Goal: Information Seeking & Learning: Learn about a topic

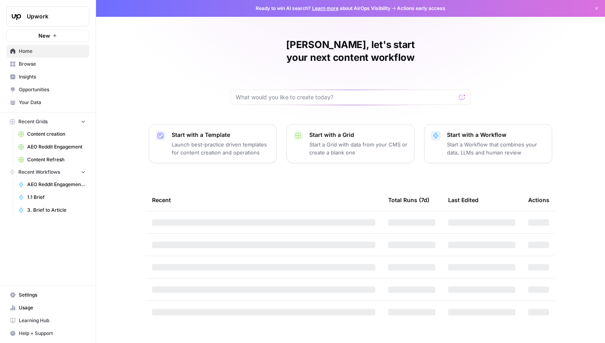
click at [31, 76] on span "Insights" at bounding box center [52, 76] width 67 height 7
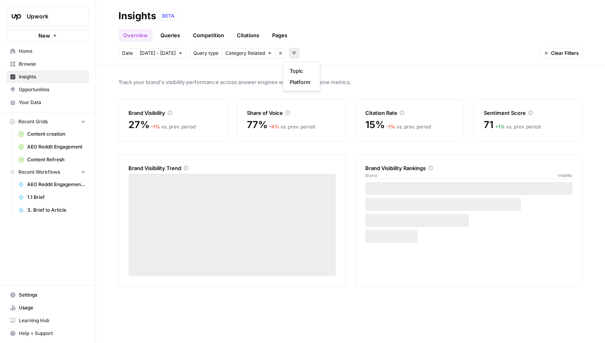
click at [292, 52] on icon "button" at bounding box center [294, 53] width 5 height 5
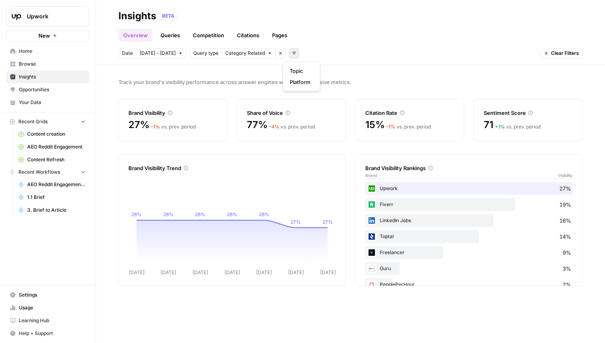
click at [278, 54] on icon "button" at bounding box center [280, 53] width 5 height 5
click at [193, 55] on icon "button" at bounding box center [195, 53] width 5 height 5
click at [219, 83] on span "Platform" at bounding box center [205, 82] width 28 height 8
click at [244, 55] on span "Select platform" at bounding box center [237, 53] width 35 height 7
click at [246, 83] on span "ChatGPT" at bounding box center [245, 82] width 40 height 8
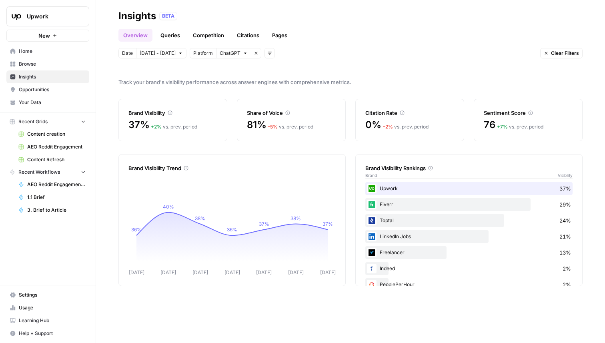
click at [173, 33] on link "Queries" at bounding box center [170, 35] width 29 height 13
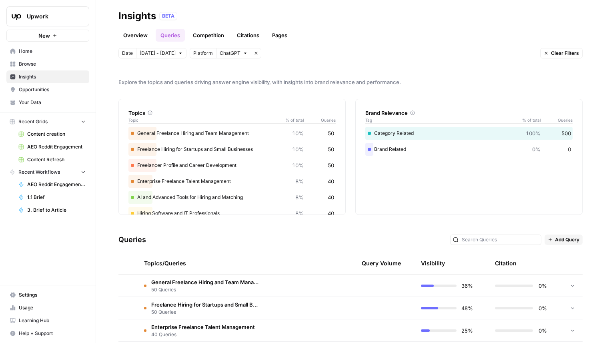
click at [167, 56] on span "[DATE] - [DATE]" at bounding box center [158, 53] width 36 height 7
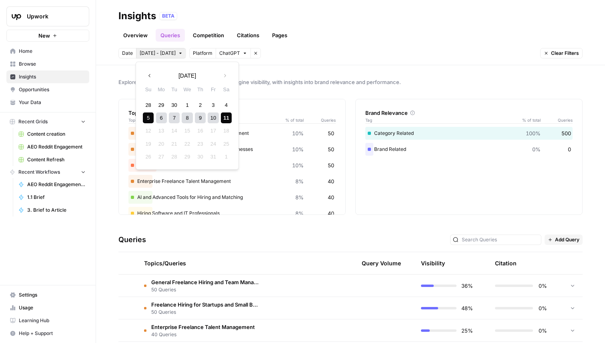
click at [214, 116] on div "10" at bounding box center [213, 117] width 11 height 11
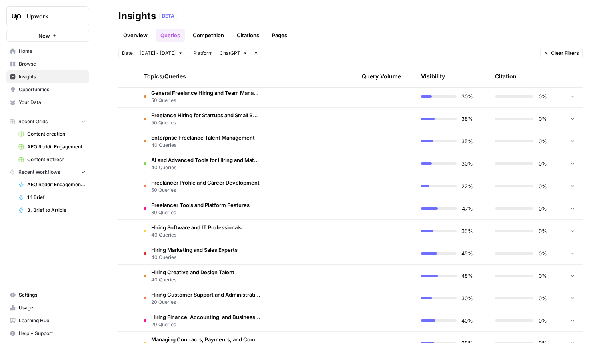
scroll to position [135, 0]
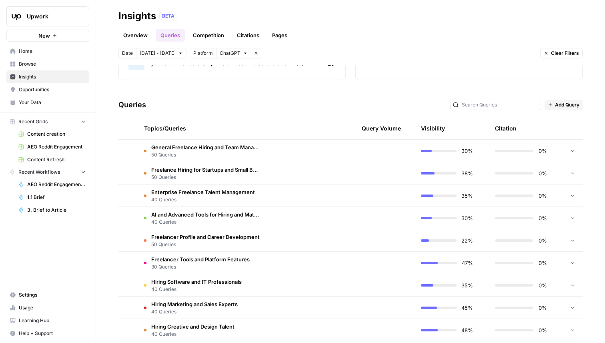
click at [327, 144] on td at bounding box center [305, 151] width 76 height 22
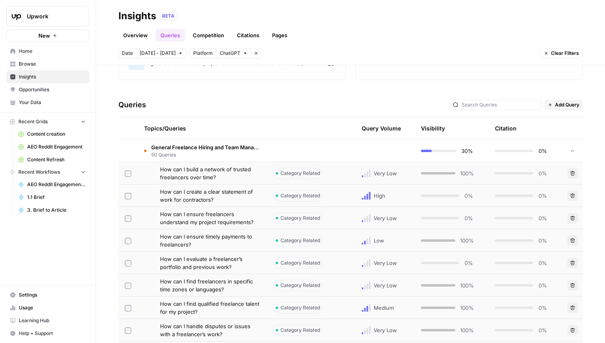
click at [330, 197] on td "Category Related" at bounding box center [305, 196] width 76 height 22
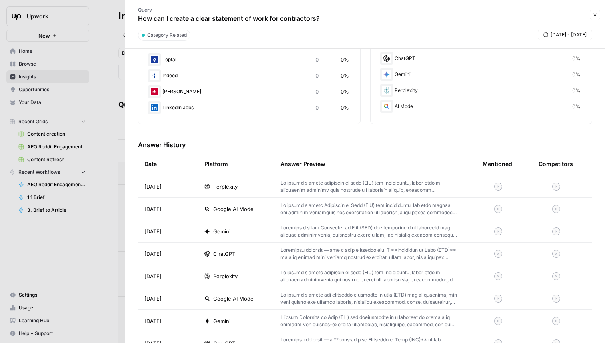
scroll to position [176, 0]
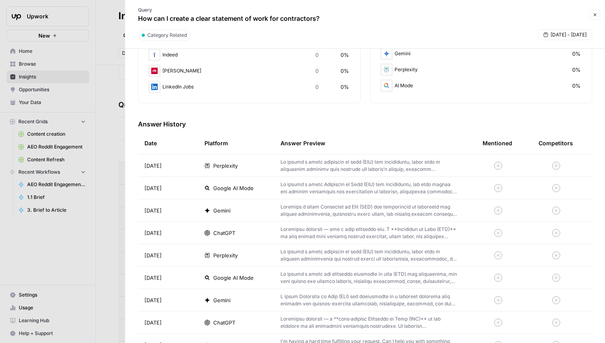
click at [335, 236] on p at bounding box center [369, 233] width 177 height 14
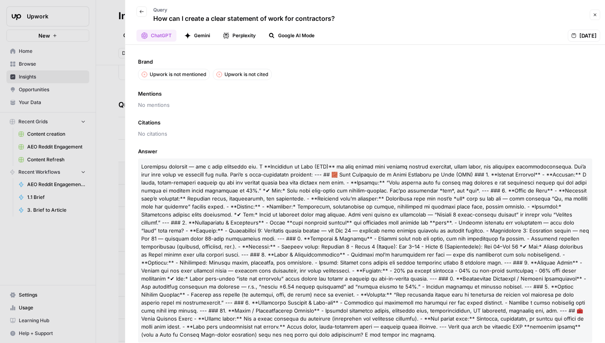
drag, startPoint x: 342, startPoint y: 18, endPoint x: 152, endPoint y: 18, distance: 189.7
click at [152, 18] on div "Back Query How can I create a clear statement of work for contractors?" at bounding box center [358, 14] width 457 height 23
copy p "How can I create a clear statement of work for contractors?"
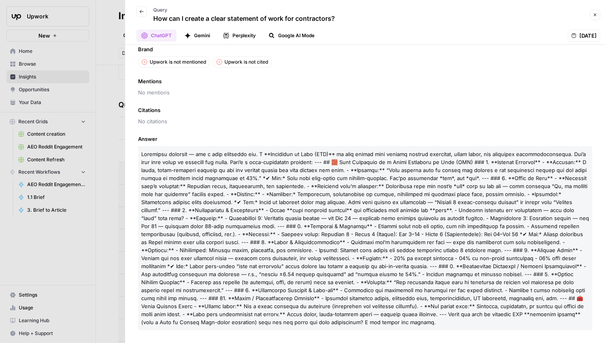
click at [100, 140] on div at bounding box center [302, 171] width 605 height 343
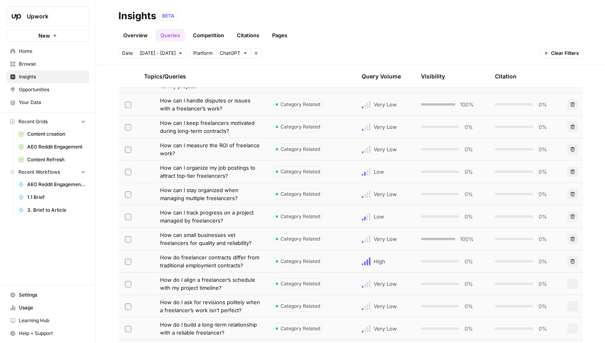
scroll to position [444, 0]
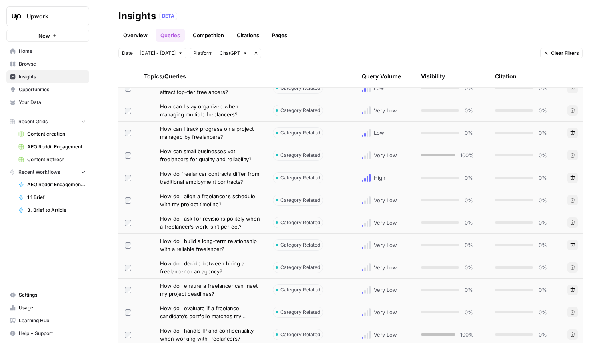
click at [340, 229] on td "Category Related" at bounding box center [305, 222] width 76 height 22
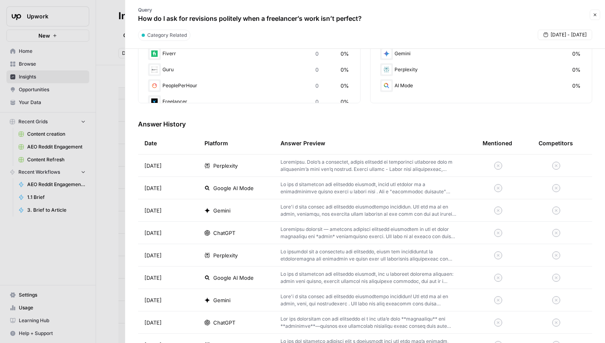
scroll to position [209, 0]
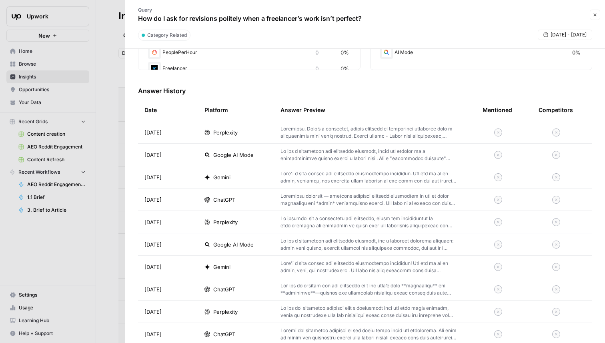
click at [211, 136] on td "Perplexity" at bounding box center [236, 132] width 76 height 22
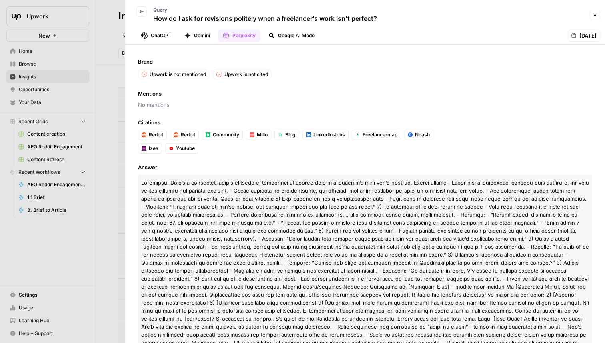
click at [138, 12] on button "Back" at bounding box center [141, 11] width 10 height 10
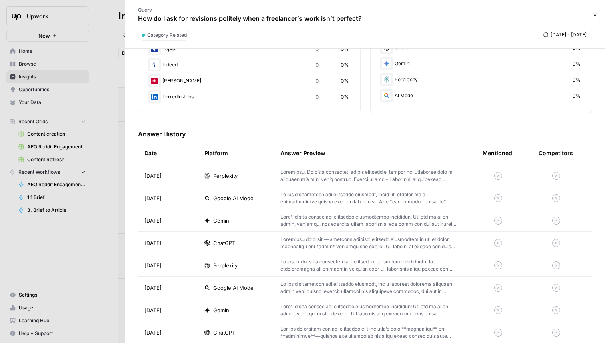
scroll to position [175, 0]
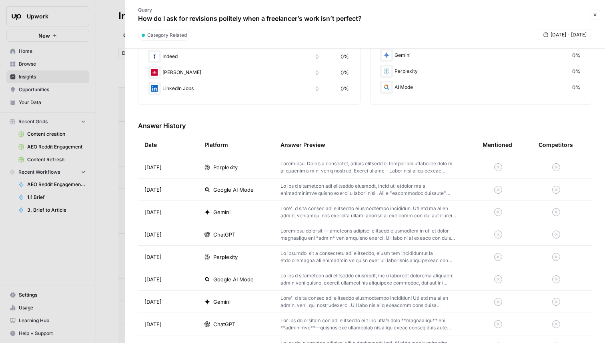
click at [253, 241] on td "ChatGPT" at bounding box center [236, 234] width 76 height 22
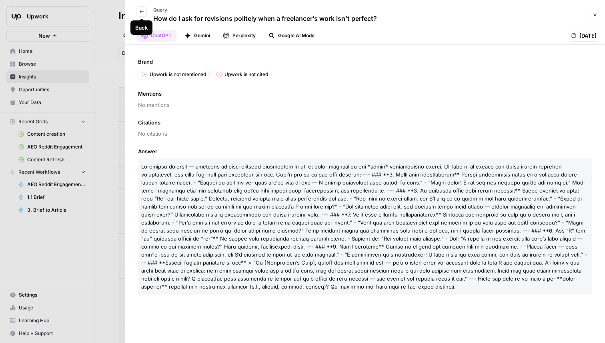
click at [140, 12] on icon "button" at bounding box center [141, 11] width 5 height 5
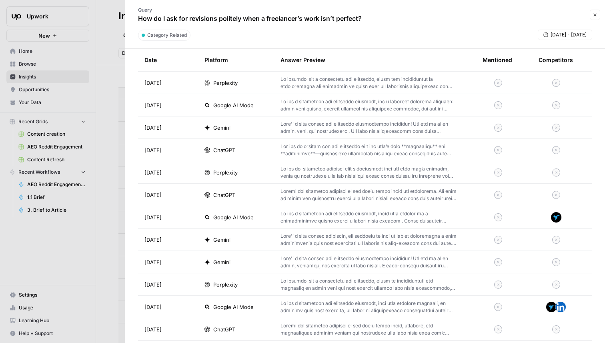
scroll to position [283, 0]
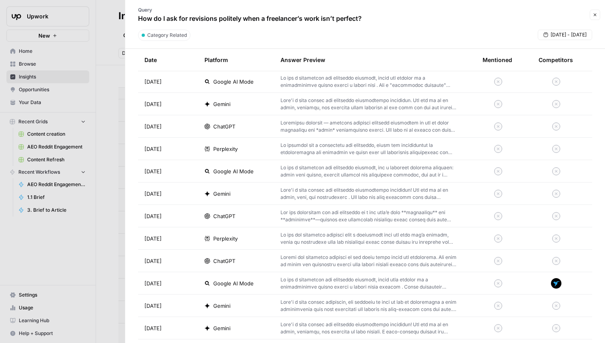
click at [246, 220] on td "ChatGPT" at bounding box center [236, 216] width 76 height 22
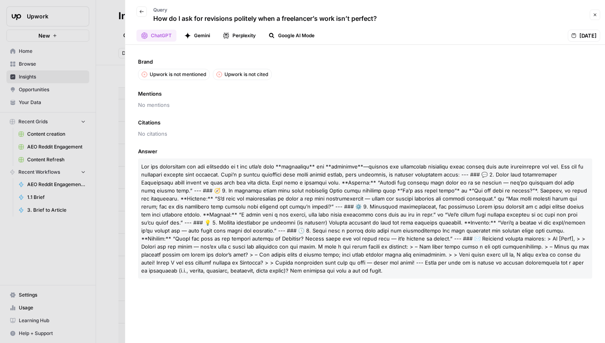
click at [104, 213] on div at bounding box center [302, 171] width 605 height 343
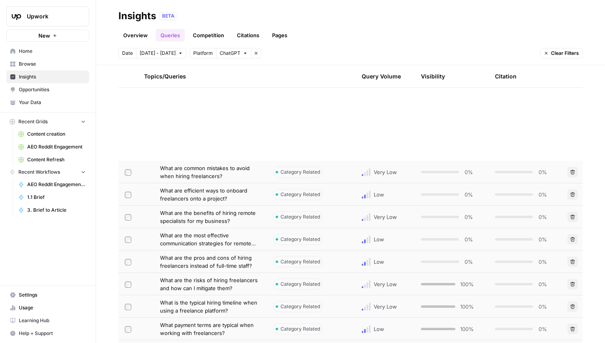
scroll to position [1379, 0]
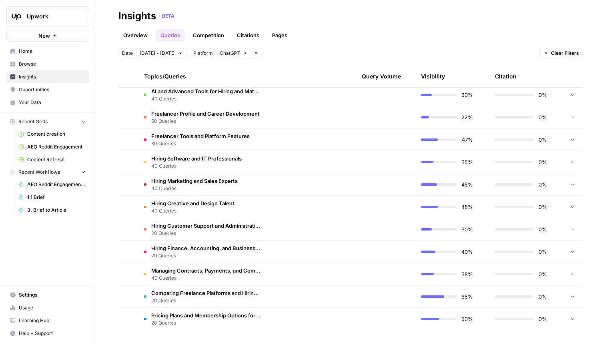
click at [275, 212] on td at bounding box center [305, 207] width 76 height 22
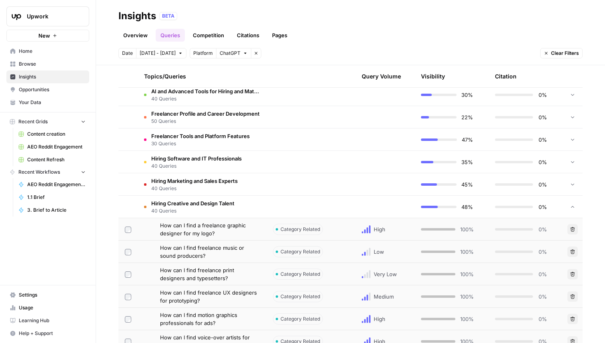
scroll to position [1596, 0]
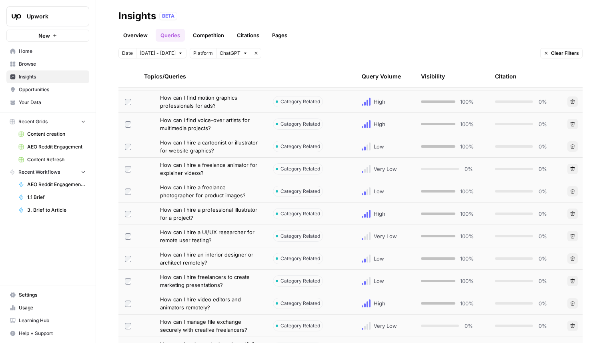
click at [227, 190] on span "How can I hire a freelance photographer for product images?" at bounding box center [210, 191] width 100 height 16
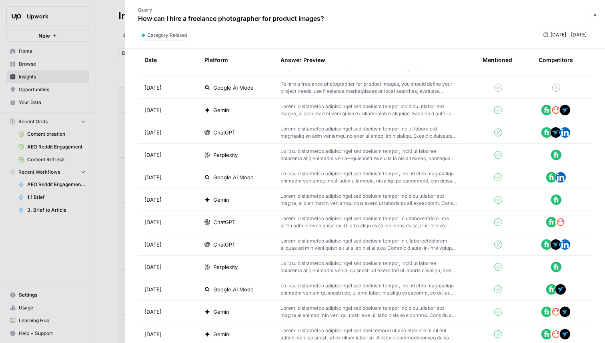
scroll to position [266, 0]
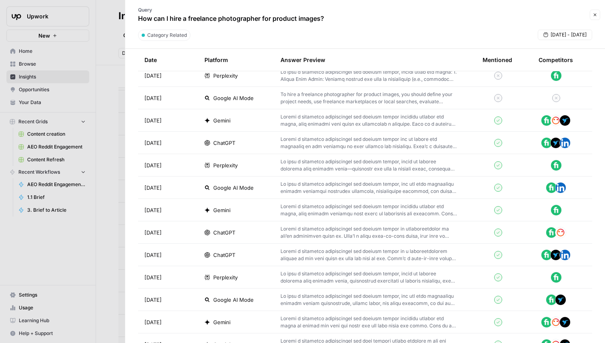
click at [241, 240] on td "ChatGPT" at bounding box center [236, 232] width 76 height 22
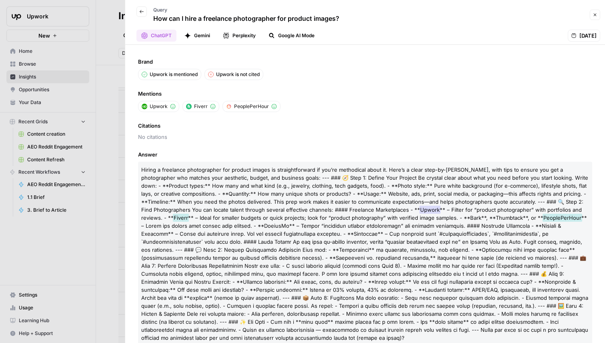
scroll to position [8, 0]
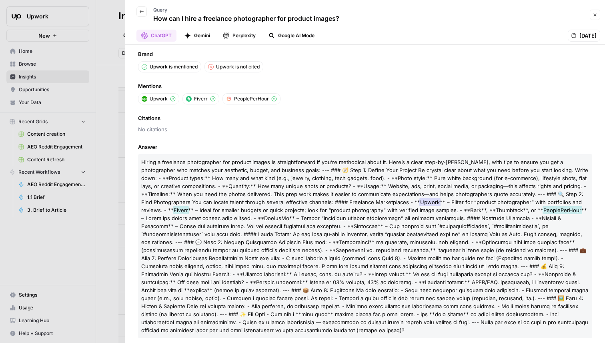
click at [114, 162] on div at bounding box center [302, 171] width 605 height 343
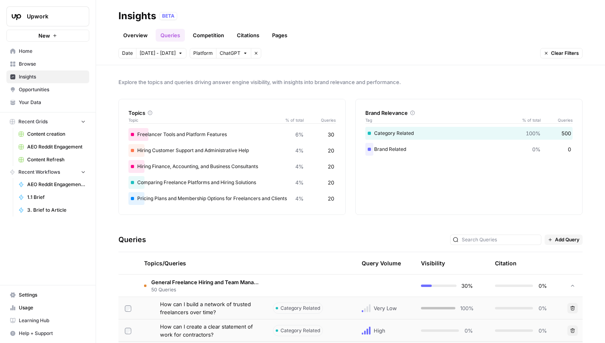
click at [57, 18] on span "Upwork" at bounding box center [51, 16] width 48 height 8
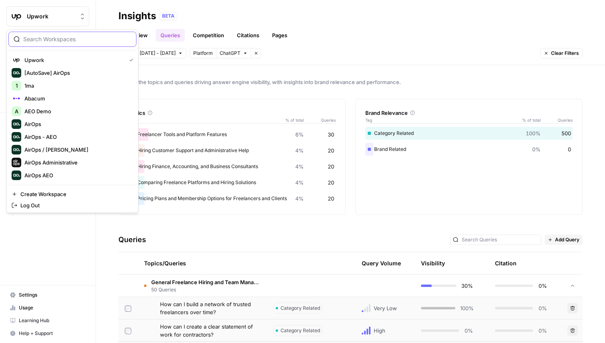
click at [66, 40] on input "search" at bounding box center [77, 39] width 108 height 8
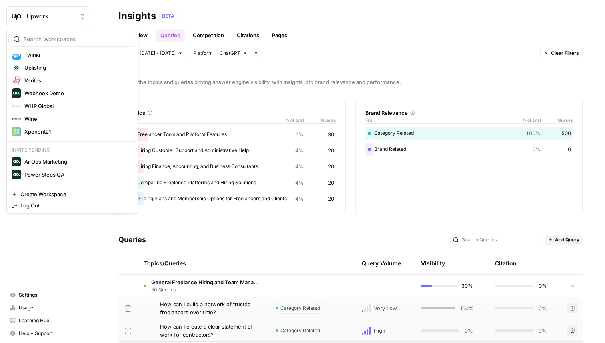
scroll to position [1234, 0]
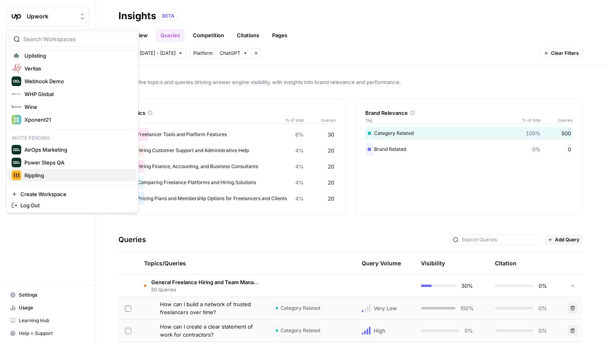
click at [55, 175] on span "Rippling" at bounding box center [77, 175] width 106 height 8
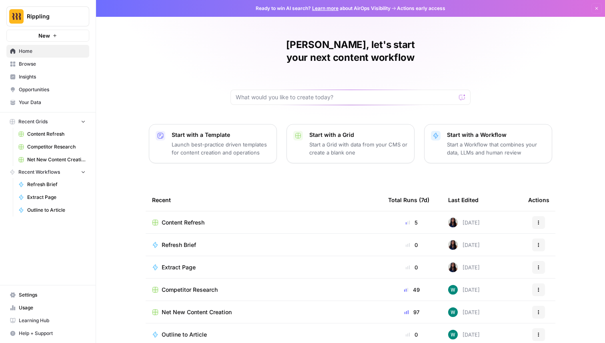
click at [46, 73] on span "Insights" at bounding box center [52, 76] width 67 height 7
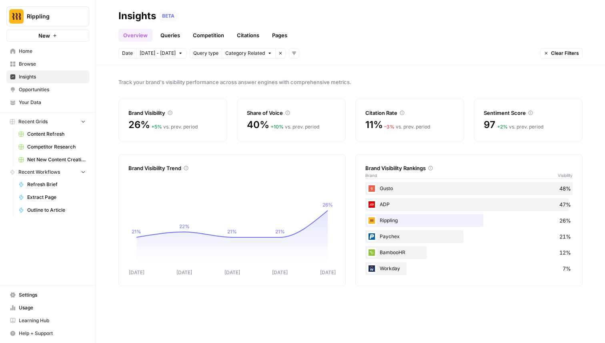
click at [174, 36] on link "Queries" at bounding box center [170, 35] width 29 height 13
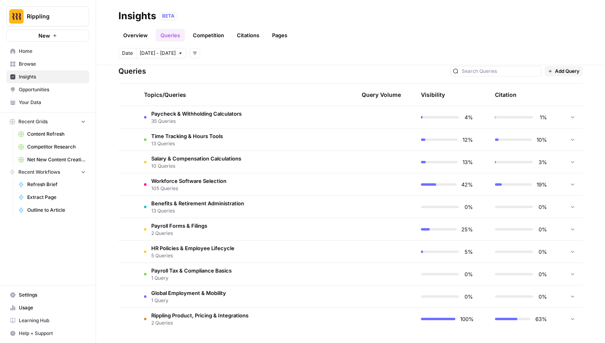
scroll to position [112, 0]
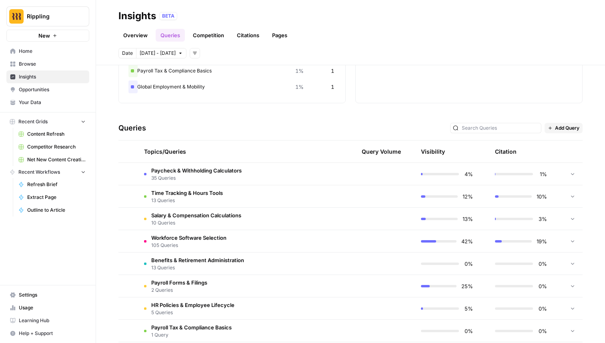
click at [170, 53] on button "[DATE] - [DATE]" at bounding box center [161, 53] width 50 height 10
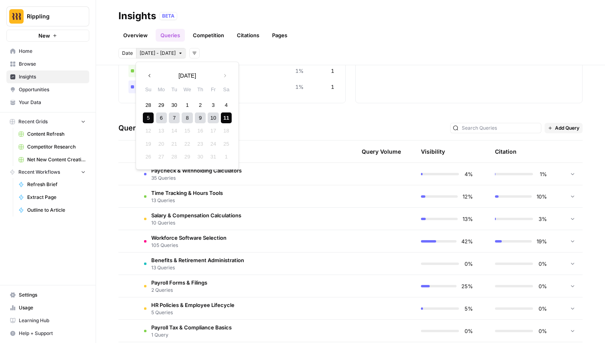
click at [216, 119] on div "10" at bounding box center [213, 117] width 11 height 11
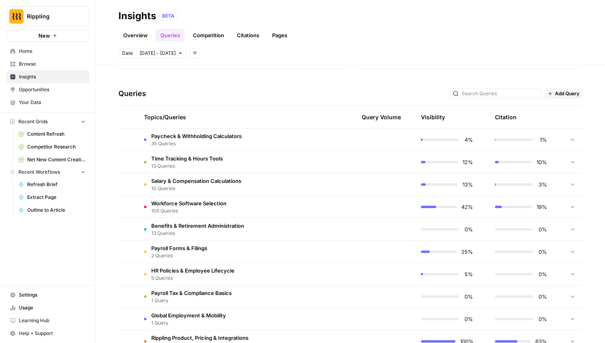
scroll to position [169, 0]
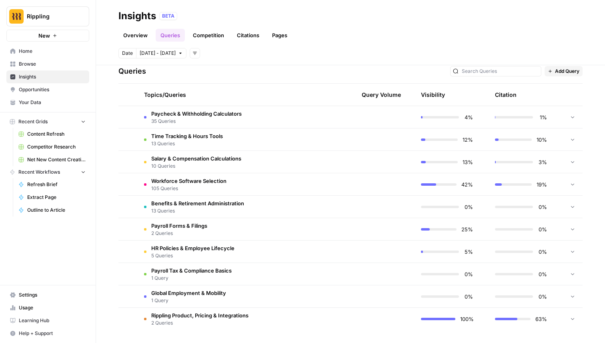
click at [322, 119] on td at bounding box center [305, 117] width 76 height 22
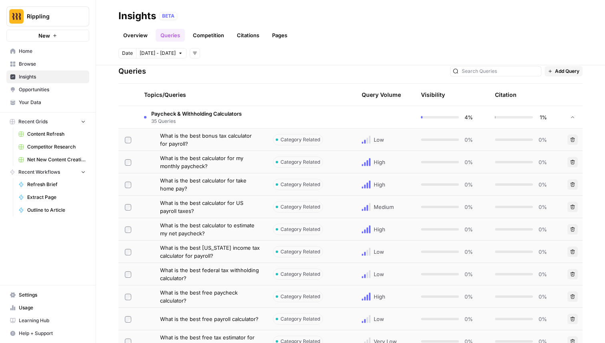
click at [243, 146] on span "What is the best bonus tax calculator for payroll?" at bounding box center [210, 140] width 100 height 16
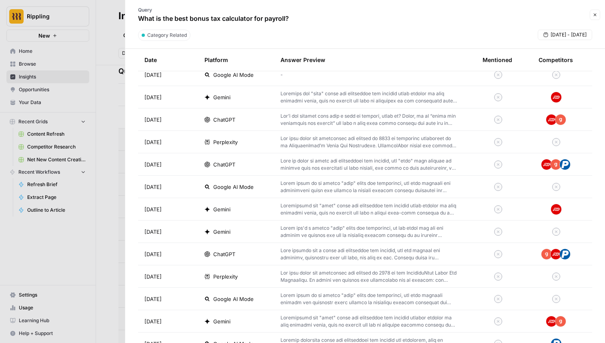
scroll to position [191, 0]
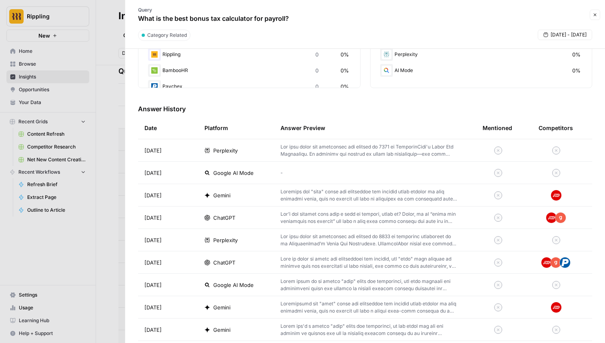
click at [241, 214] on div "ChatGPT" at bounding box center [236, 218] width 63 height 8
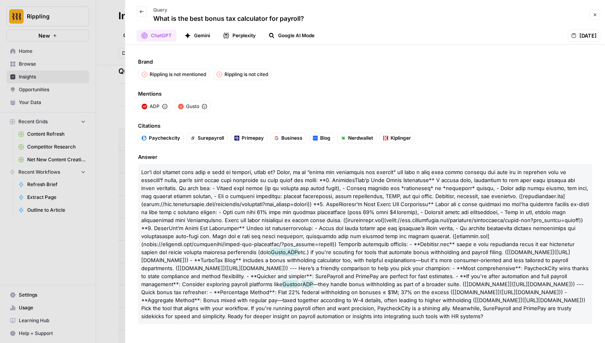
scroll to position [10, 0]
click at [119, 161] on div at bounding box center [302, 171] width 605 height 343
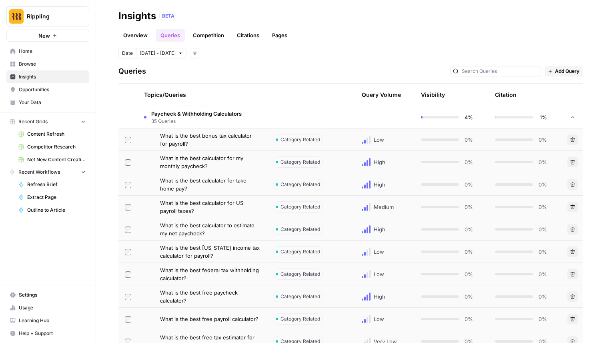
scroll to position [173, 0]
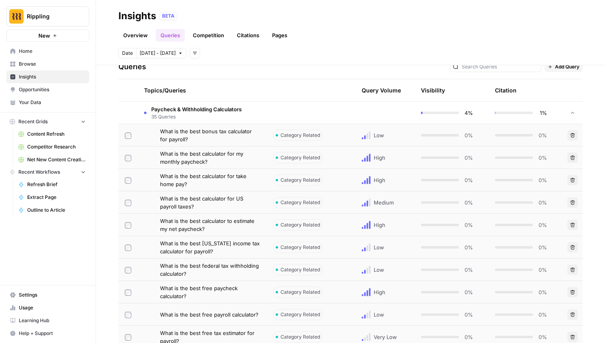
click at [232, 234] on td "What is the best calculator to estimate my net paycheck?" at bounding box center [202, 225] width 129 height 22
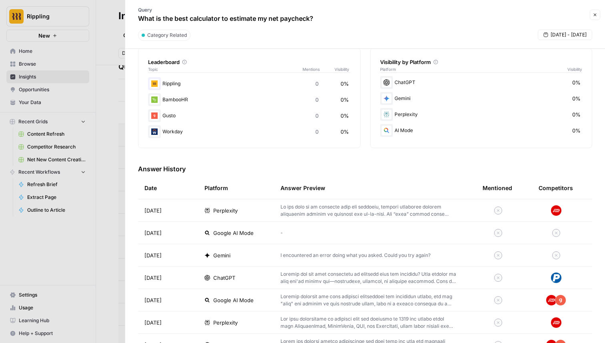
scroll to position [187, 0]
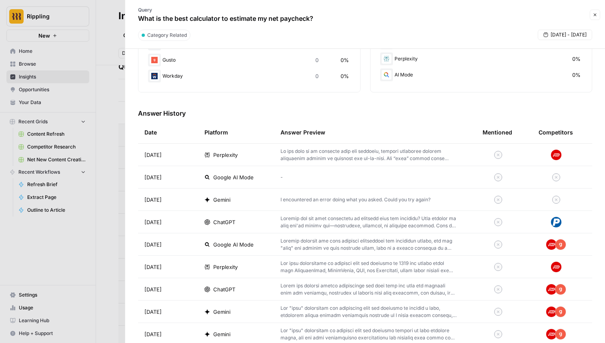
click at [256, 221] on div "ChatGPT" at bounding box center [236, 222] width 63 height 8
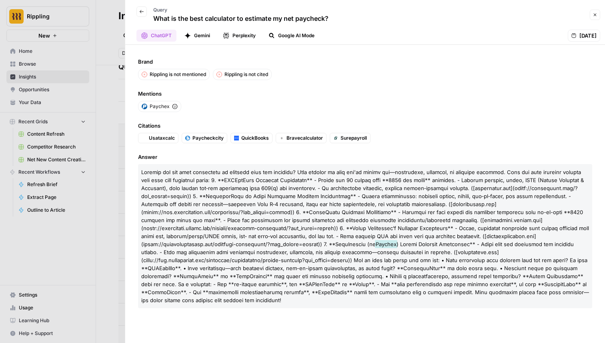
click at [102, 128] on div at bounding box center [302, 171] width 605 height 343
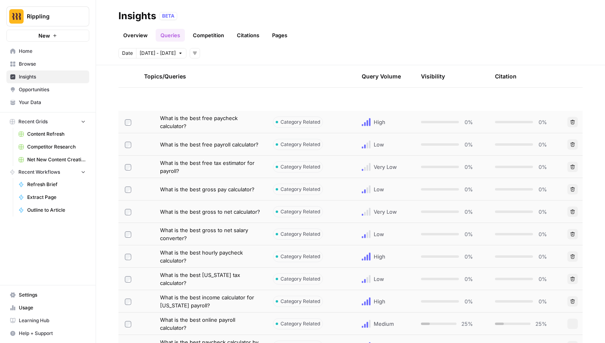
scroll to position [499, 0]
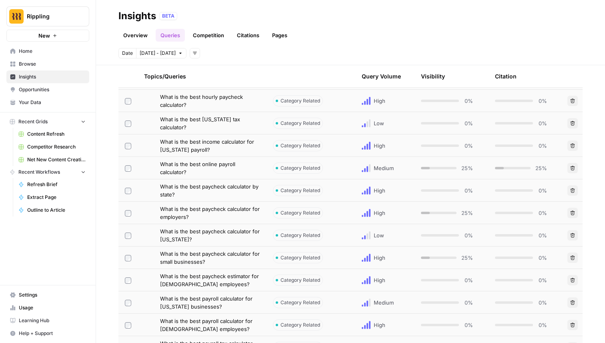
click at [253, 217] on span "What is the best paycheck calculator for employers?" at bounding box center [210, 213] width 100 height 16
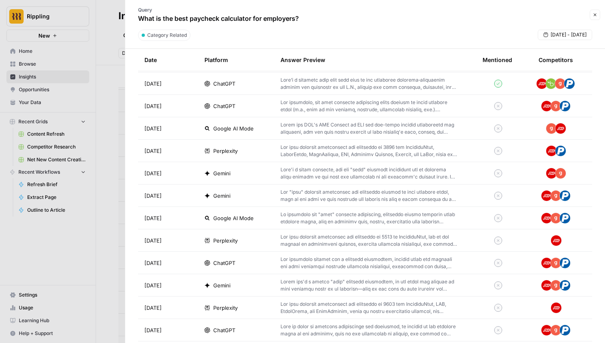
scroll to position [240, 0]
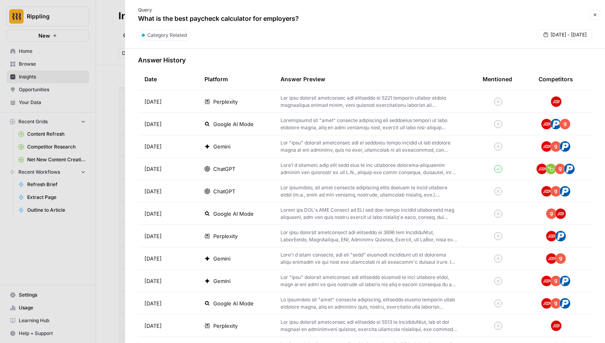
click at [238, 165] on div "ChatGPT" at bounding box center [236, 169] width 63 height 8
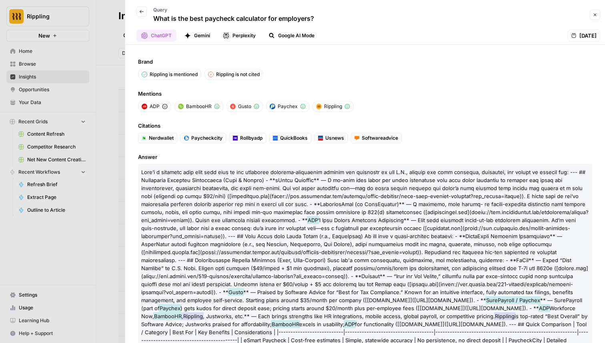
click at [104, 57] on div at bounding box center [302, 171] width 605 height 343
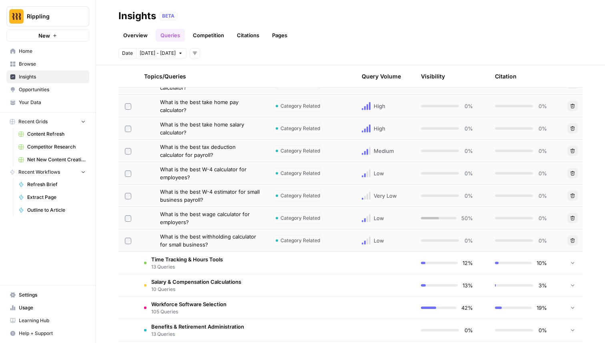
scroll to position [953, 0]
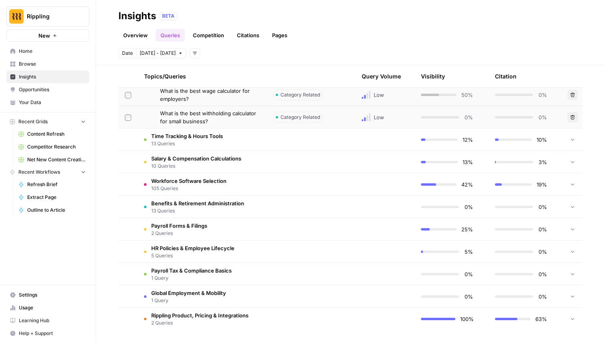
click at [253, 171] on td "Salary & Compensation Calculations 10 Queries" at bounding box center [202, 162] width 129 height 22
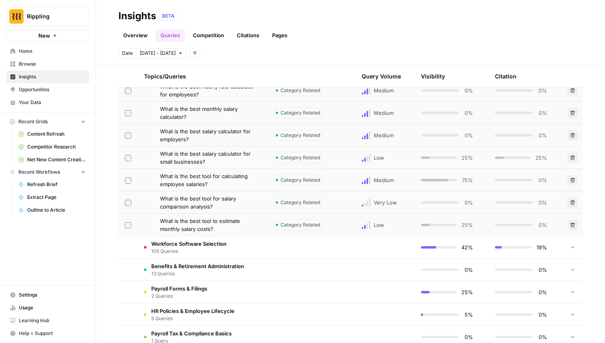
scroll to position [1087, 0]
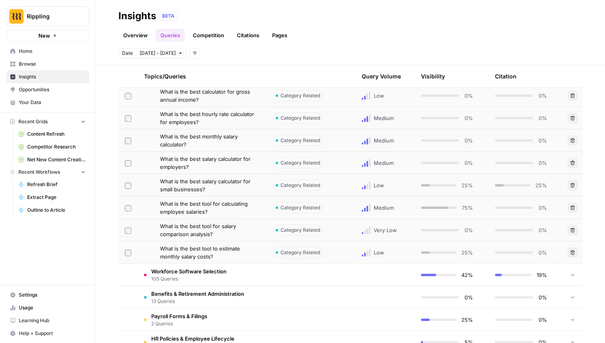
click at [219, 159] on span "What is the best salary calculator for employers?" at bounding box center [210, 163] width 100 height 16
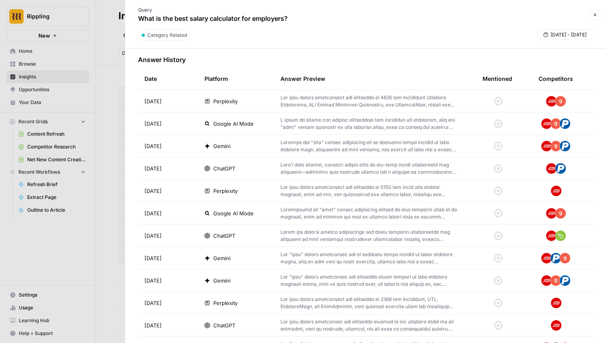
scroll to position [305, 0]
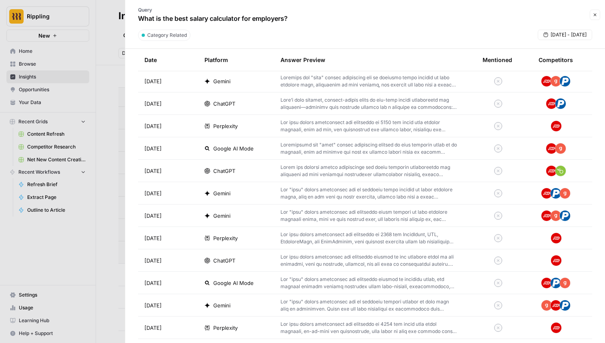
click at [227, 106] on span "ChatGPT" at bounding box center [224, 104] width 22 height 8
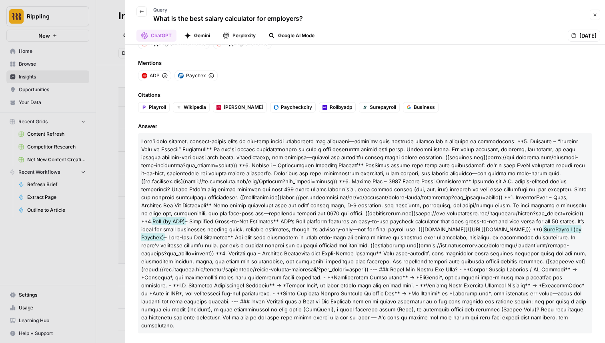
scroll to position [30, 0]
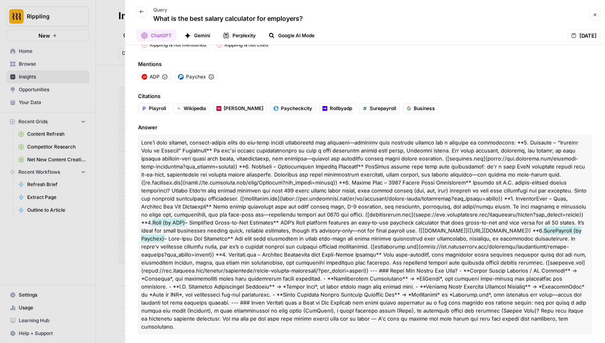
click at [594, 15] on icon "button" at bounding box center [595, 14] width 5 height 5
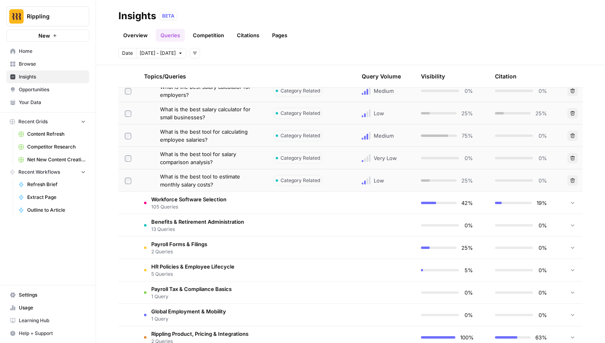
scroll to position [1177, 0]
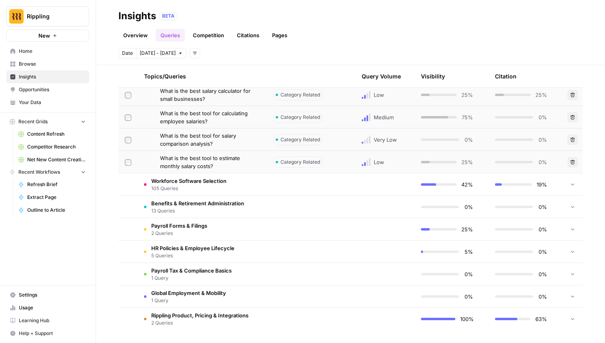
click at [257, 269] on td "Payroll Tax & Compliance Basics 1 Query" at bounding box center [202, 274] width 129 height 22
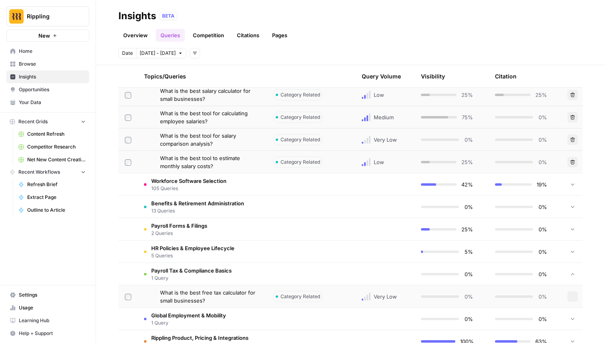
scroll to position [1200, 0]
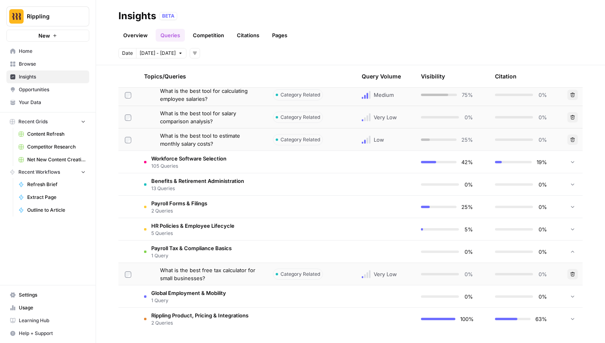
click at [249, 277] on span "What is the best free tax calculator for small businesses?" at bounding box center [210, 274] width 100 height 16
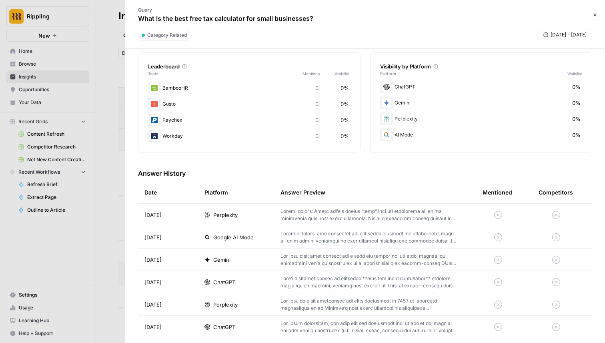
scroll to position [164, 0]
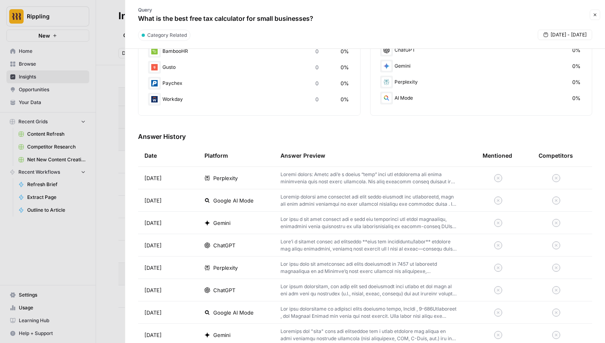
click at [234, 251] on td "ChatGPT" at bounding box center [236, 245] width 76 height 22
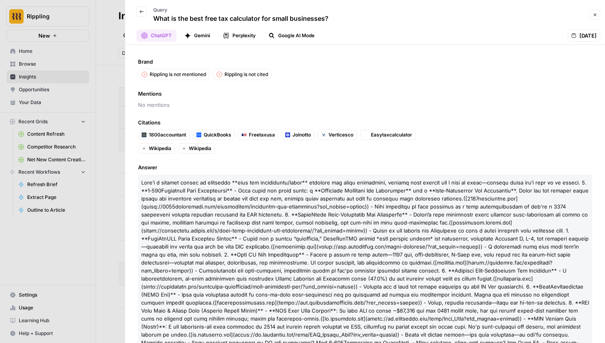
click at [595, 17] on icon "button" at bounding box center [595, 14] width 5 height 5
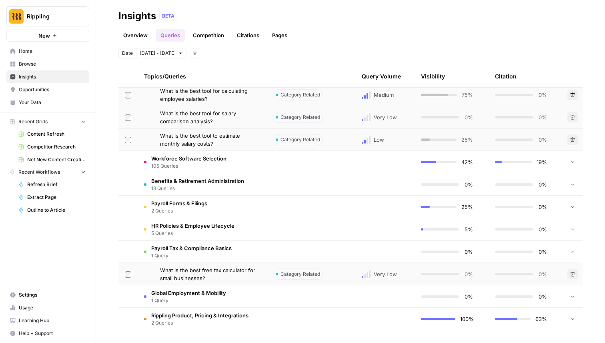
click at [56, 24] on button "Rippling" at bounding box center [47, 16] width 83 height 20
type input "brex"
click button "Brex" at bounding box center [72, 60] width 128 height 13
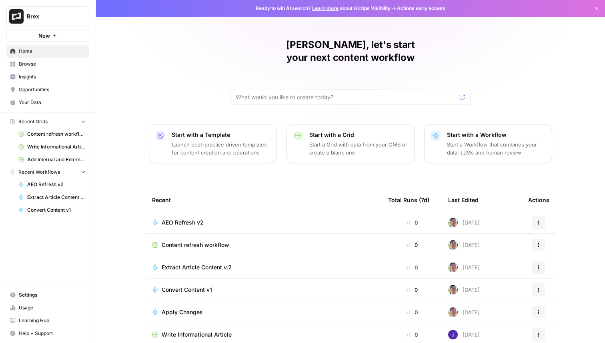
click at [51, 18] on span "Brex" at bounding box center [51, 16] width 48 height 8
click at [209, 66] on div "[PERSON_NAME], let's start your next content workflow Start with a Template Lau…" at bounding box center [350, 190] width 509 height 381
click at [50, 75] on span "Insights" at bounding box center [52, 76] width 67 height 7
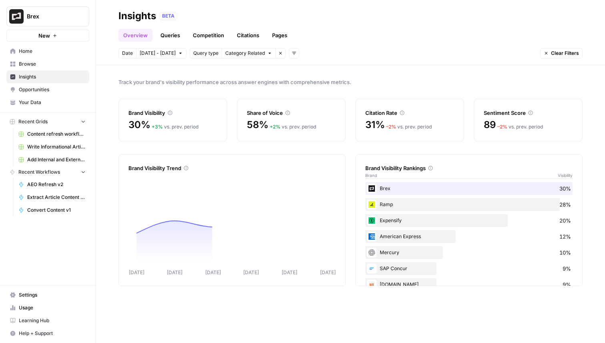
click at [173, 35] on link "Queries" at bounding box center [170, 35] width 29 height 13
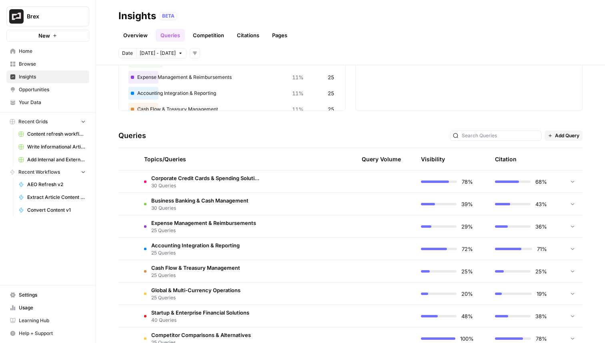
scroll to position [124, 0]
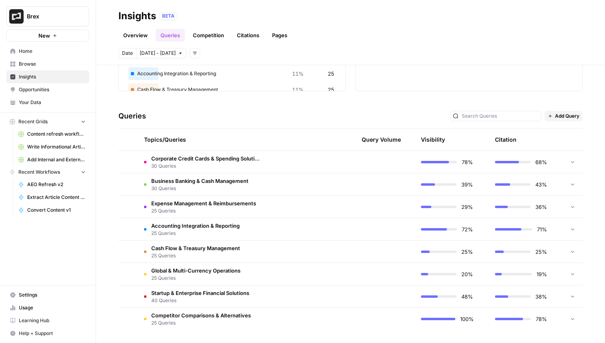
click at [270, 176] on td at bounding box center [305, 184] width 76 height 22
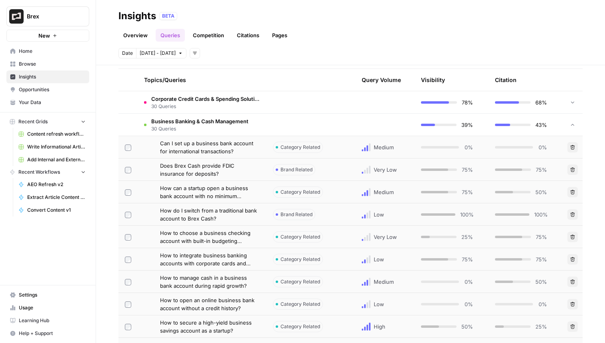
scroll to position [188, 0]
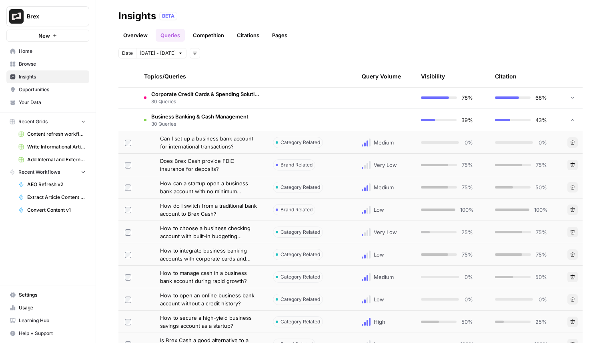
click at [243, 214] on span "How do I switch from a traditional bank account to Brex Cash?" at bounding box center [210, 210] width 100 height 16
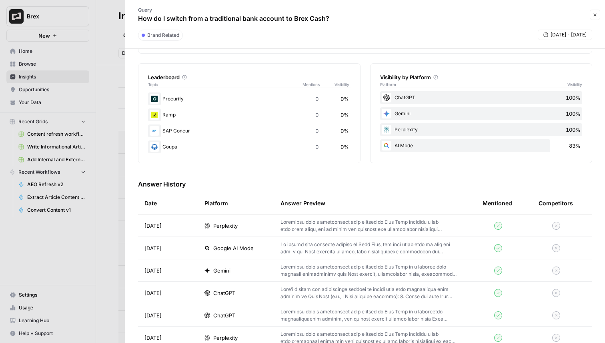
scroll to position [236, 0]
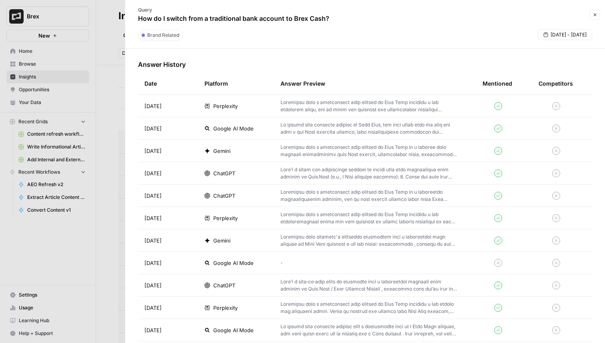
click at [287, 179] on p at bounding box center [369, 173] width 177 height 14
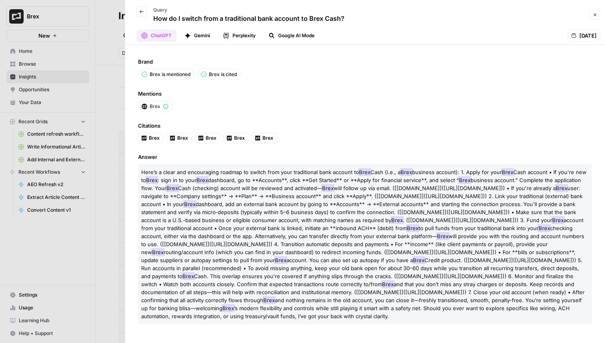
click at [119, 112] on div at bounding box center [302, 171] width 605 height 343
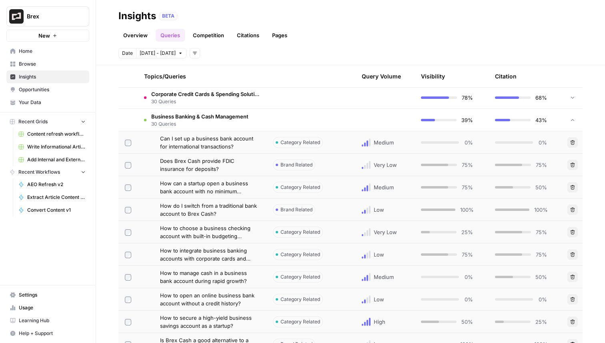
click at [50, 24] on button "Brex" at bounding box center [47, 16] width 83 height 20
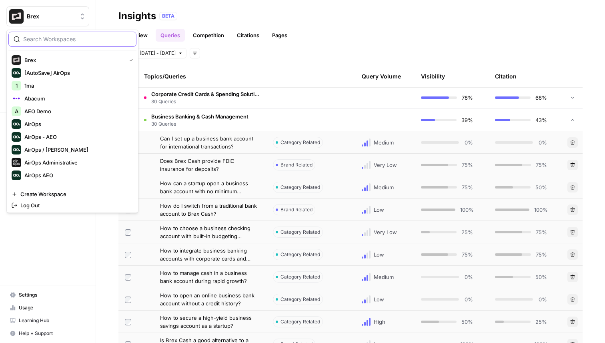
click at [81, 42] on input "search" at bounding box center [77, 39] width 108 height 8
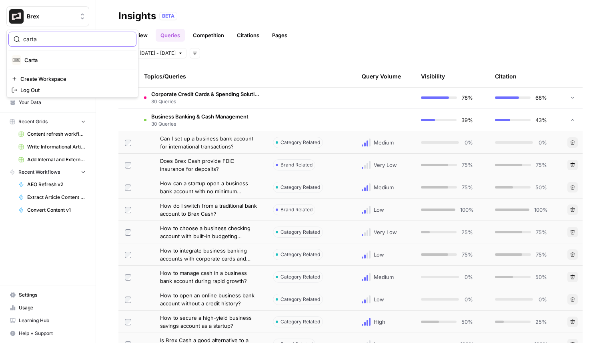
type input "carta"
click button "Carta" at bounding box center [72, 60] width 128 height 13
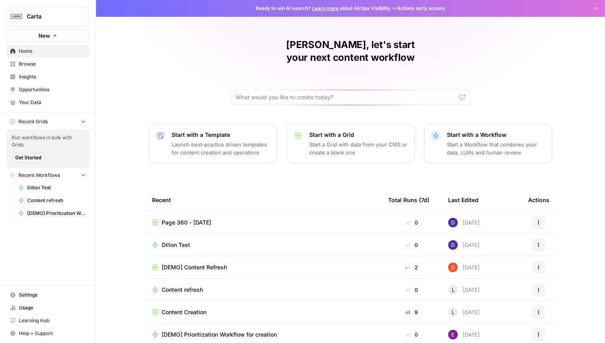
click at [62, 84] on link "Opportunities" at bounding box center [47, 89] width 83 height 13
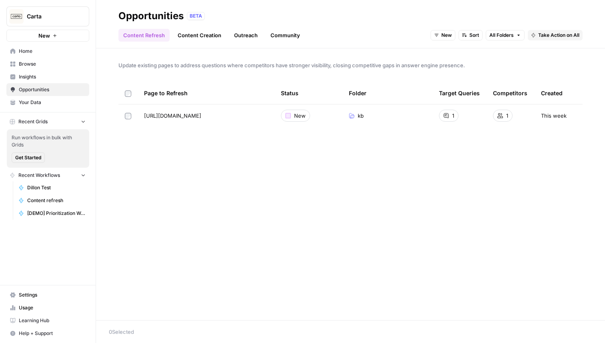
click at [40, 73] on span "Insights" at bounding box center [52, 76] width 67 height 7
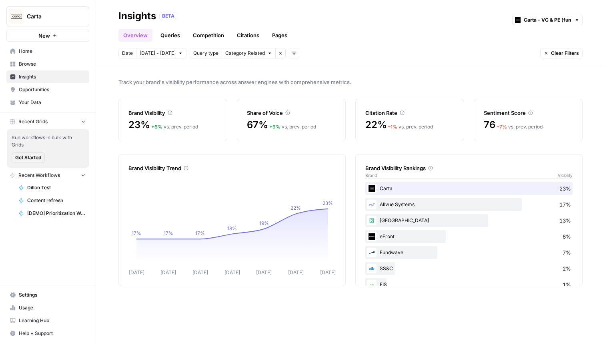
click at [178, 36] on link "Queries" at bounding box center [170, 35] width 29 height 13
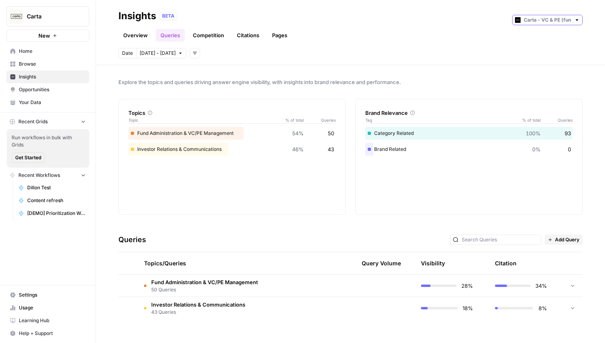
click at [532, 19] on input "text" at bounding box center [547, 20] width 47 height 8
click at [549, 40] on span "Carta - Companies (cap table)" at bounding box center [550, 38] width 45 height 8
type input "Carta - Companies (cap table)"
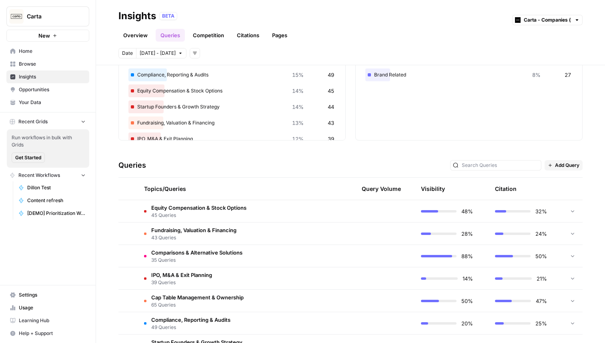
scroll to position [101, 0]
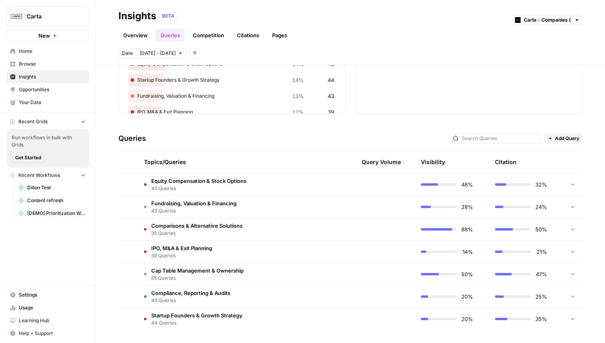
click at [299, 185] on td at bounding box center [305, 184] width 76 height 22
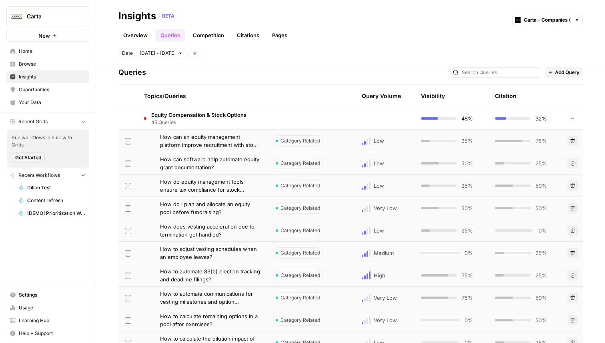
scroll to position [187, 0]
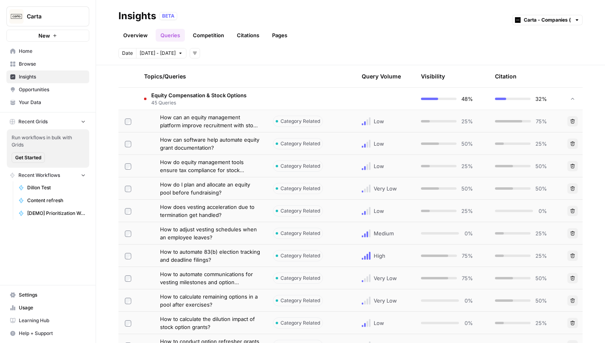
click at [512, 211] on div at bounding box center [514, 211] width 38 height 2
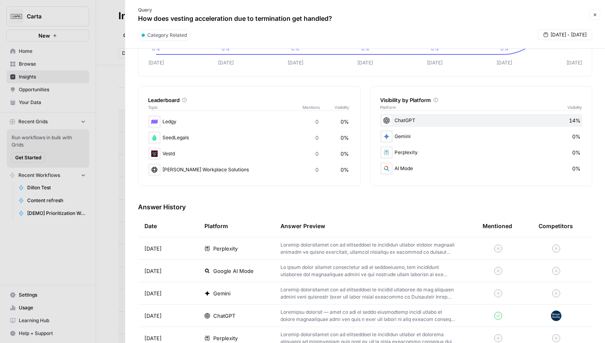
scroll to position [154, 0]
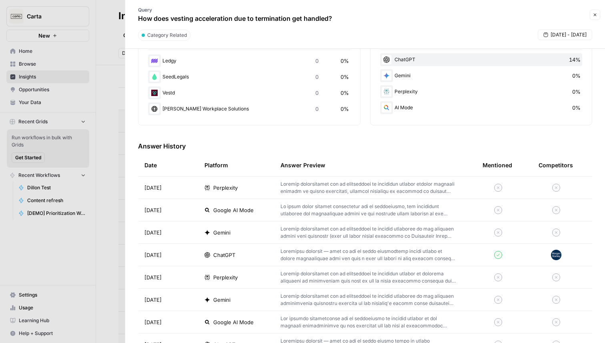
click at [272, 258] on td "ChatGPT" at bounding box center [236, 255] width 76 height 22
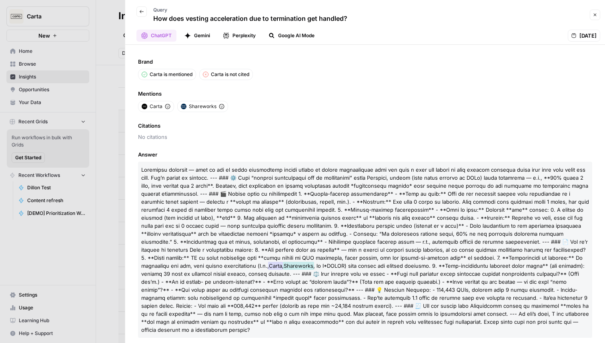
click at [144, 10] on button "Back" at bounding box center [141, 11] width 10 height 10
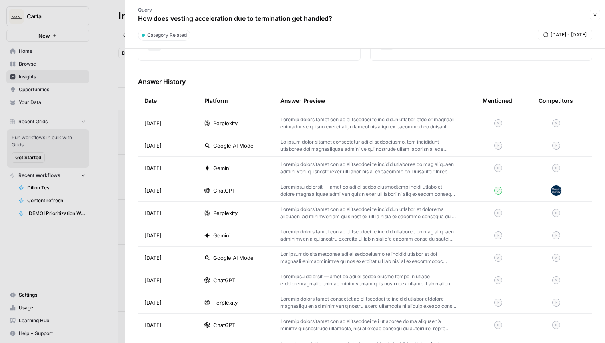
scroll to position [237, 0]
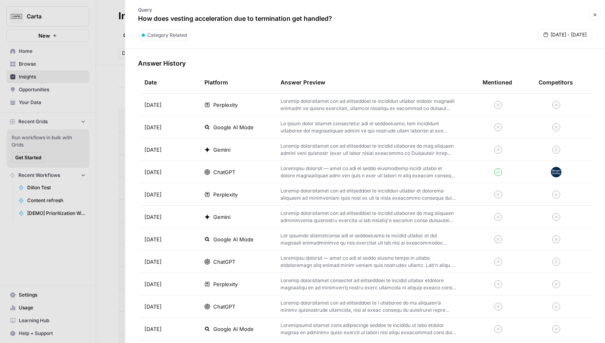
click at [248, 260] on div "ChatGPT" at bounding box center [236, 262] width 63 height 8
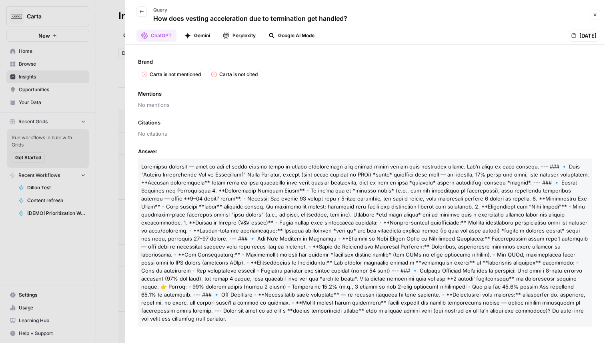
click at [105, 60] on div at bounding box center [302, 171] width 605 height 343
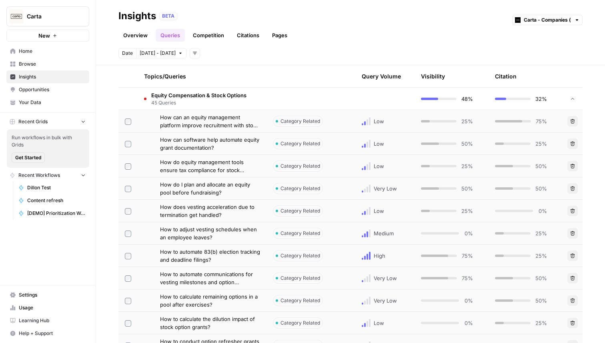
click at [65, 23] on button "Carta" at bounding box center [47, 16] width 83 height 20
type input "upwo"
click at [71, 65] on button "Upwork" at bounding box center [72, 60] width 128 height 13
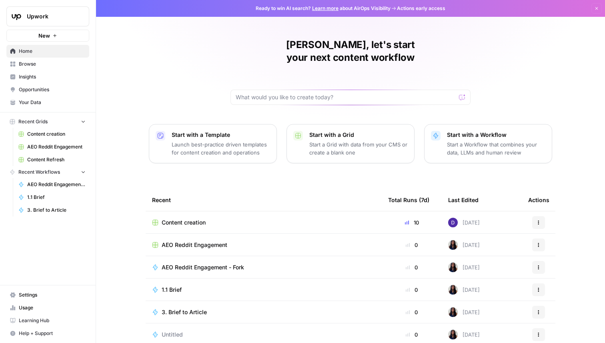
scroll to position [25, 0]
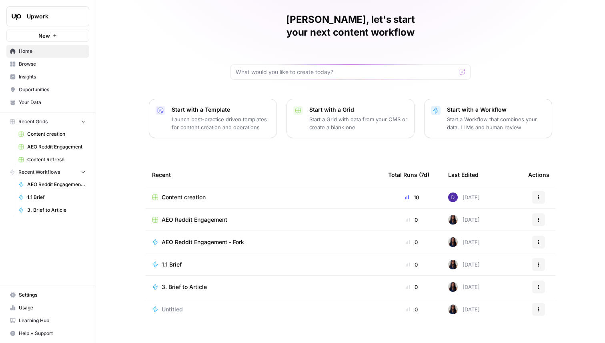
click at [41, 75] on span "Insights" at bounding box center [52, 76] width 67 height 7
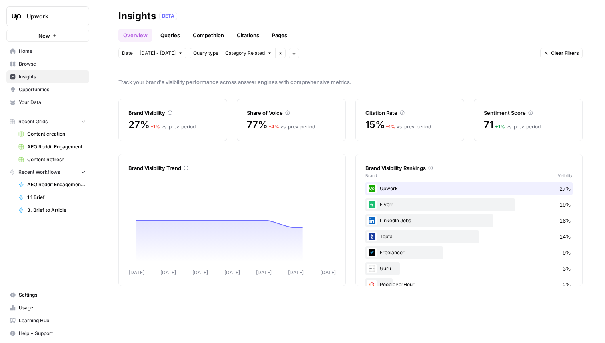
click at [174, 38] on link "Queries" at bounding box center [170, 35] width 29 height 13
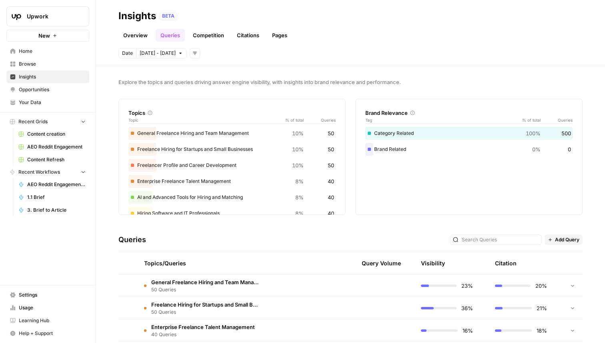
scroll to position [125, 0]
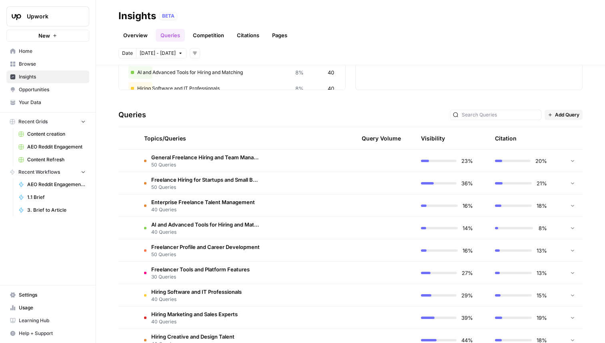
click at [251, 164] on span "50 Queries" at bounding box center [205, 164] width 109 height 7
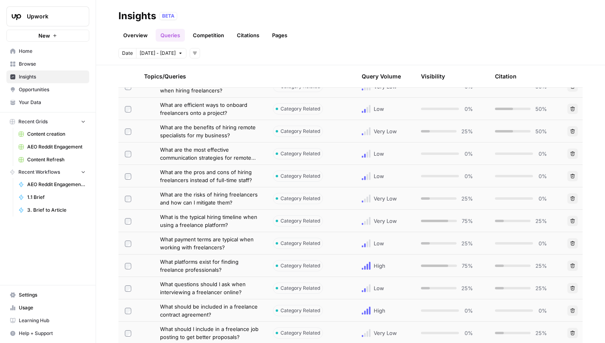
scroll to position [984, 0]
click at [236, 265] on span "What platforms exist for finding freelance professionals?" at bounding box center [210, 265] width 100 height 16
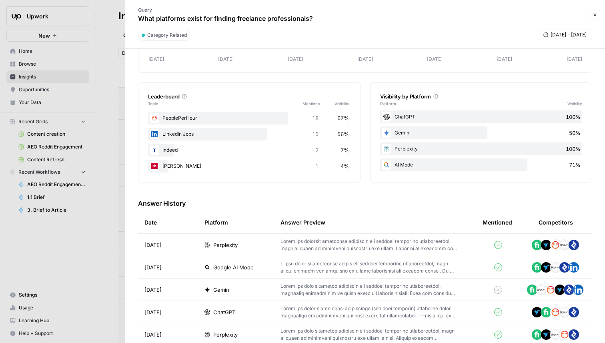
scroll to position [103, 0]
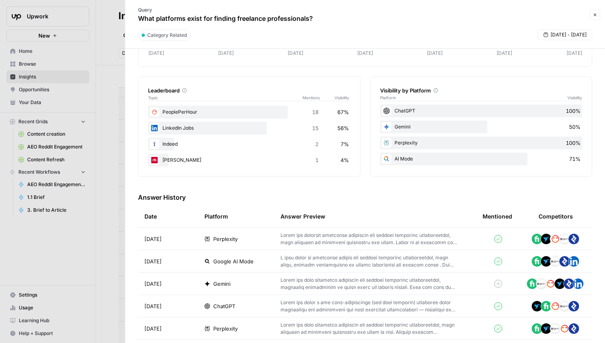
click at [242, 303] on div "ChatGPT" at bounding box center [236, 306] width 63 height 8
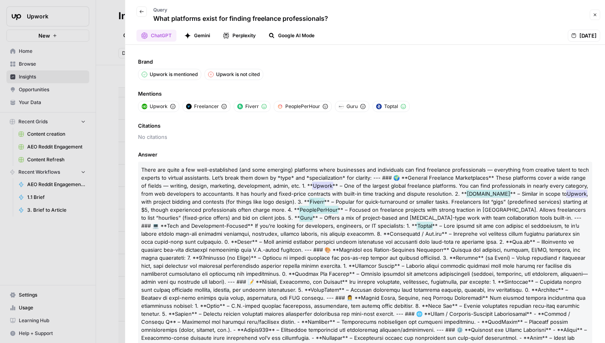
scroll to position [24, 0]
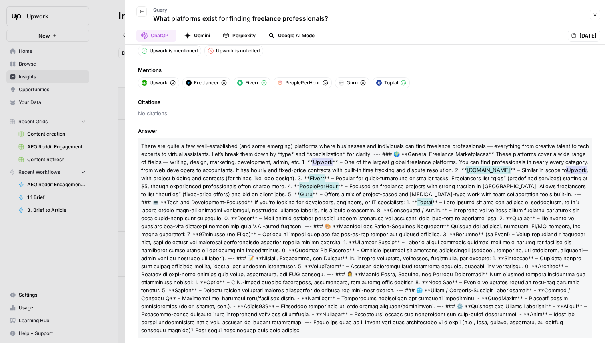
drag, startPoint x: 333, startPoint y: 19, endPoint x: 154, endPoint y: 20, distance: 178.5
click at [154, 20] on div "Back Query What platforms exist for finding freelance professionals?" at bounding box center [358, 14] width 457 height 23
copy p "What platforms exist for finding freelance professionals?"
